Goal: Information Seeking & Learning: Learn about a topic

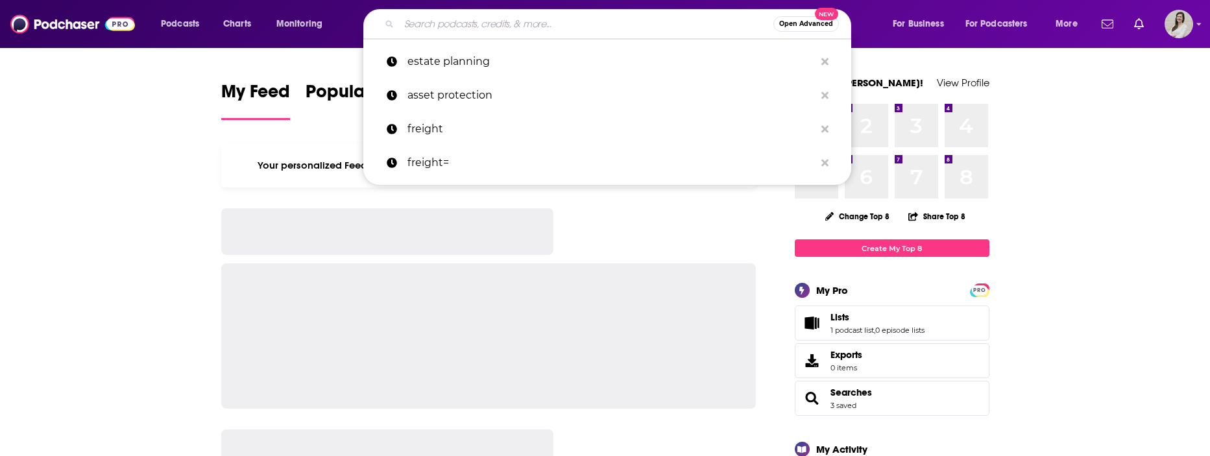
click at [476, 26] on input "Search podcasts, credits, & more..." at bounding box center [586, 24] width 374 height 21
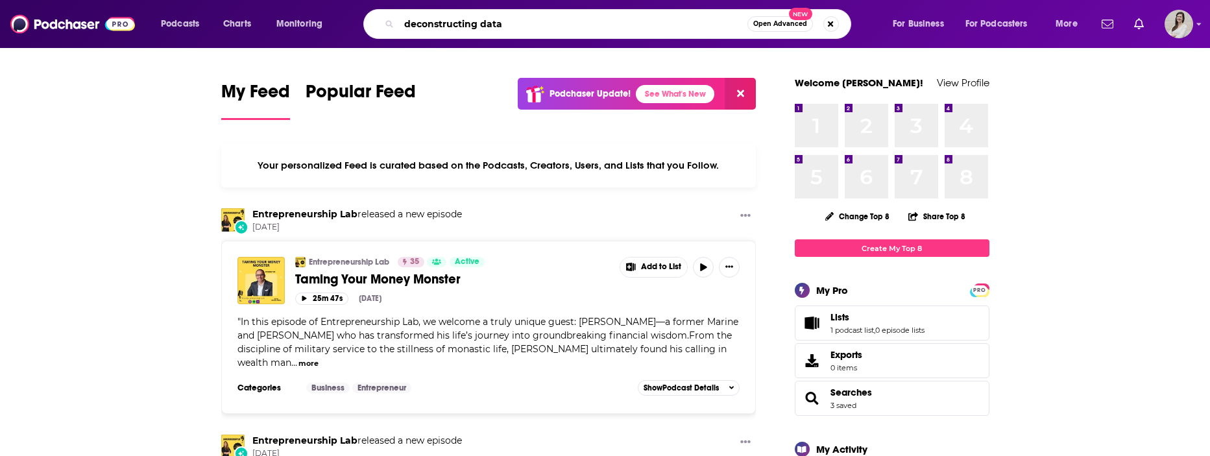
type input "deconstructing data"
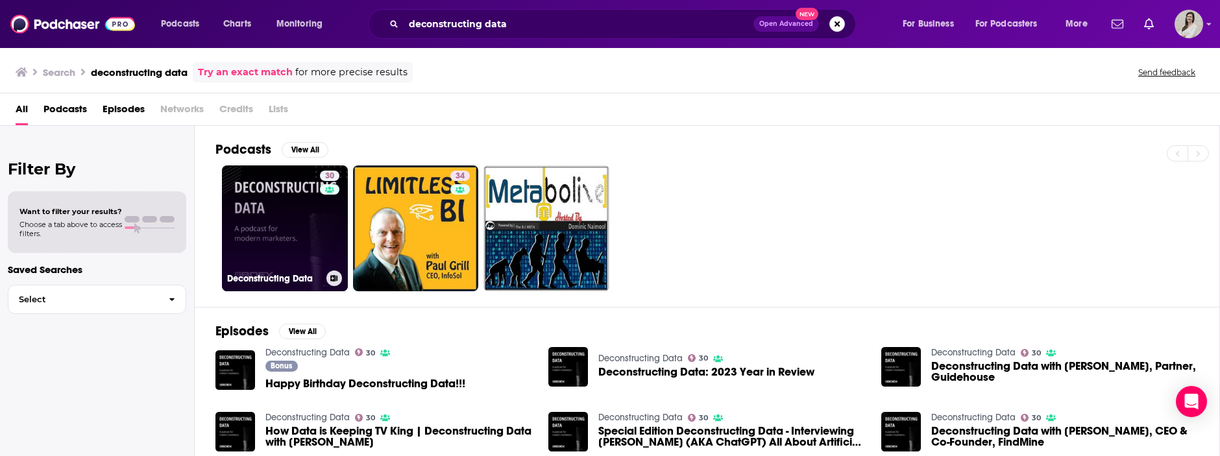
click at [300, 217] on link "30 Deconstructing Data" at bounding box center [285, 228] width 126 height 126
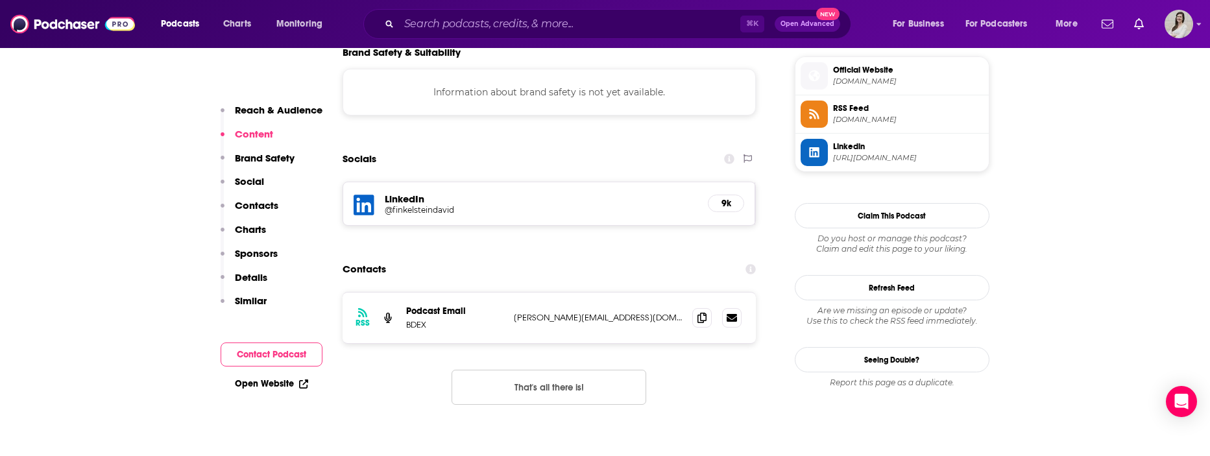
scroll to position [963, 0]
